Goal: Task Accomplishment & Management: Manage account settings

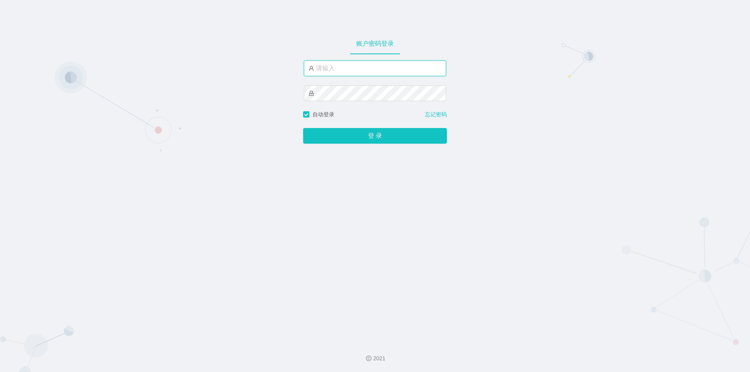
click at [359, 69] on input "text" at bounding box center [375, 69] width 142 height 16
type input "jishu"
click at [354, 144] on div "登 录" at bounding box center [375, 131] width 144 height 25
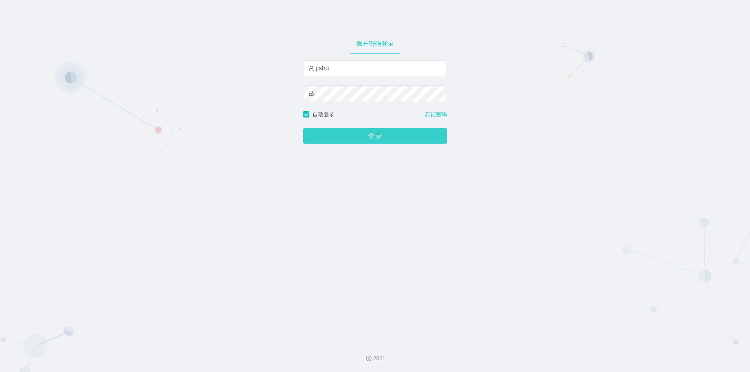
click at [336, 137] on button "登 录" at bounding box center [375, 136] width 144 height 16
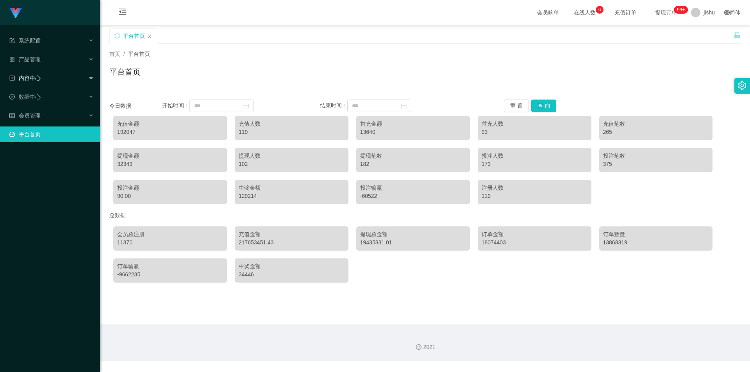
click at [41, 78] on div "内容中心" at bounding box center [50, 78] width 100 height 16
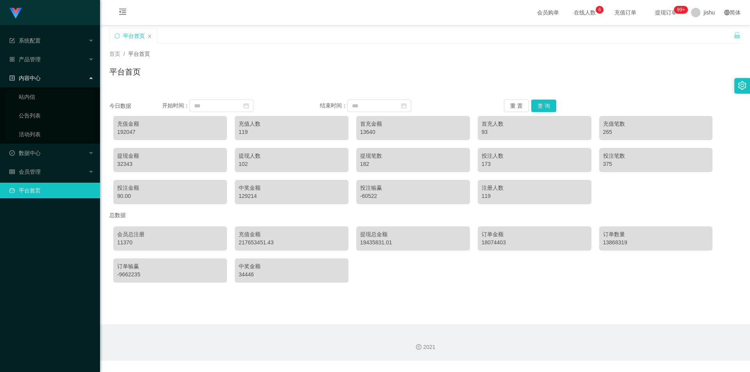
click at [41, 78] on div "内容中心" at bounding box center [50, 78] width 100 height 16
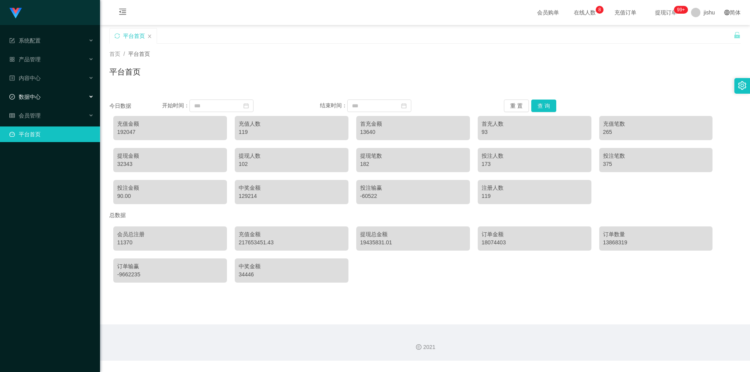
click at [34, 102] on div "数据中心" at bounding box center [50, 97] width 100 height 16
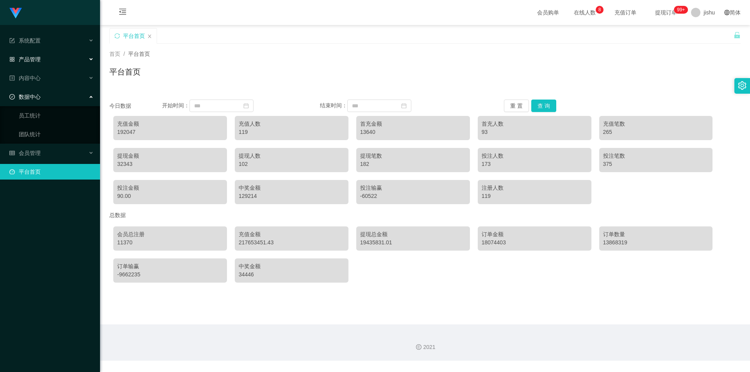
click at [37, 63] on div "产品管理" at bounding box center [50, 60] width 100 height 16
